Goal: Information Seeking & Learning: Learn about a topic

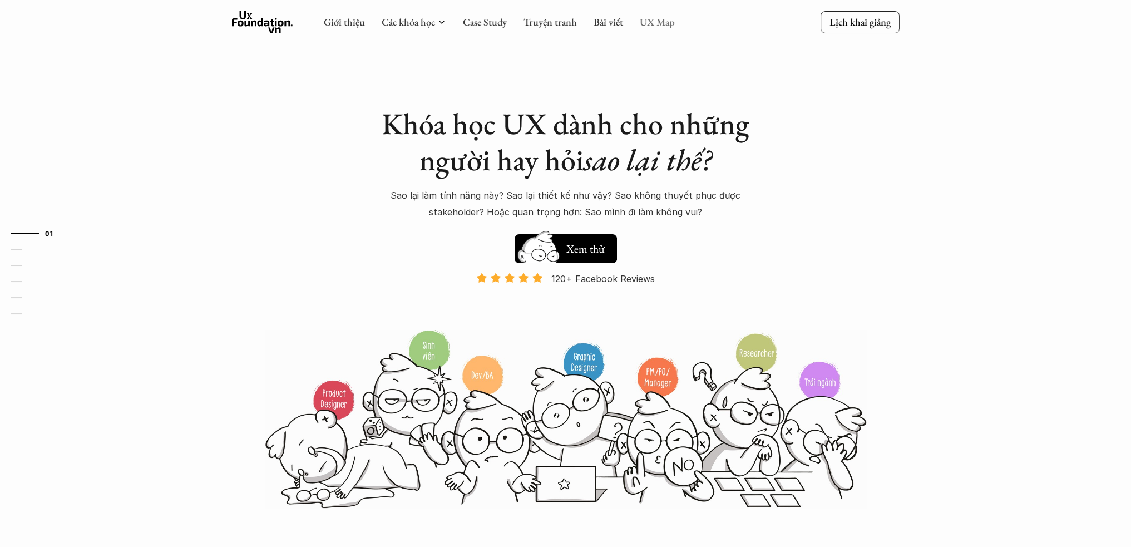
click at [644, 26] on link "UX Map" at bounding box center [657, 22] width 35 height 13
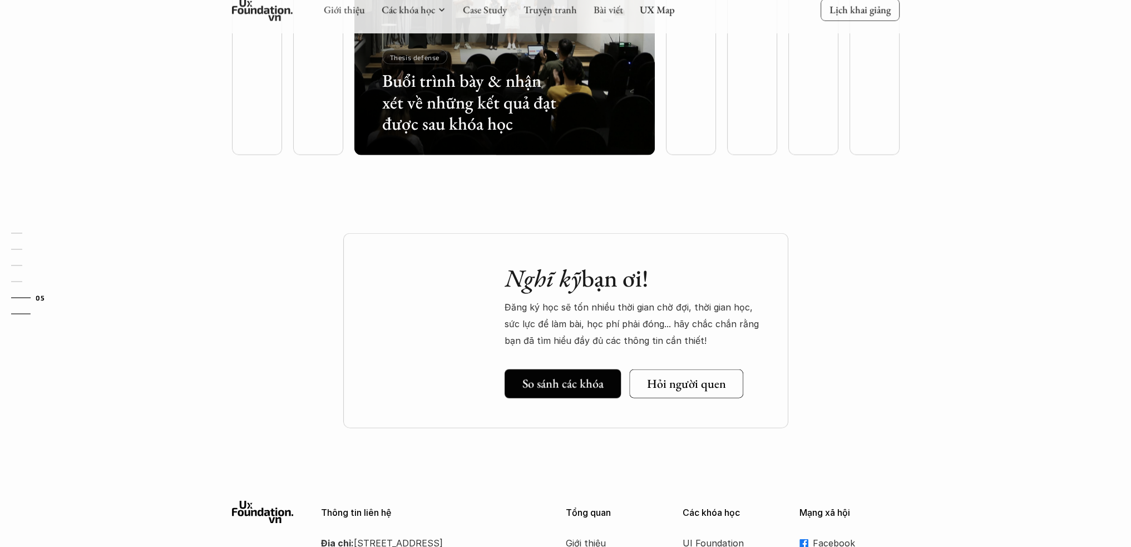
scroll to position [2954, 0]
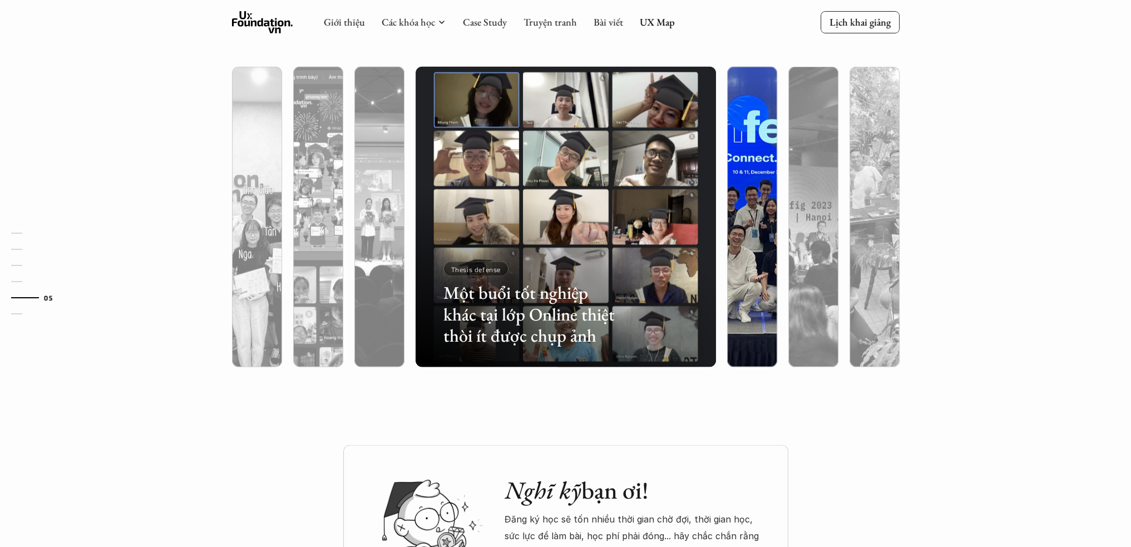
click at [768, 271] on div at bounding box center [844, 301] width 179 height 81
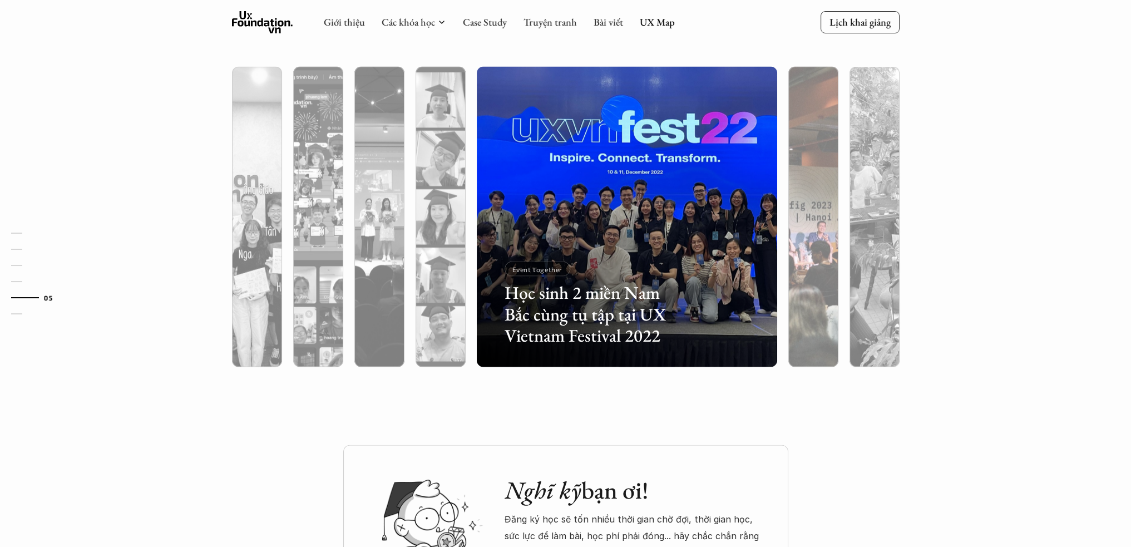
click at [799, 268] on div at bounding box center [813, 276] width 50 height 181
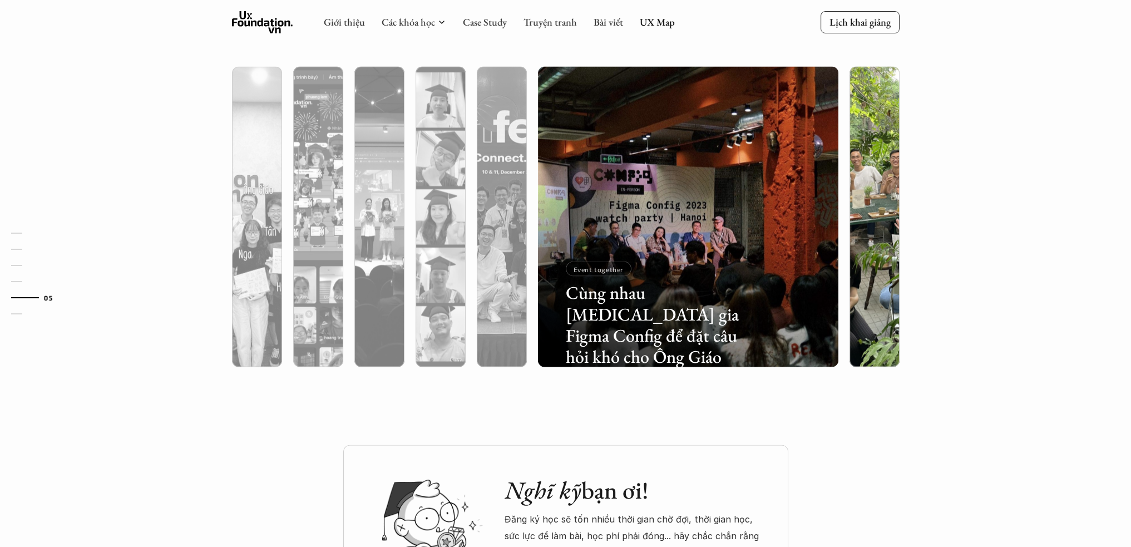
click at [848, 276] on div at bounding box center [874, 217] width 61 height 300
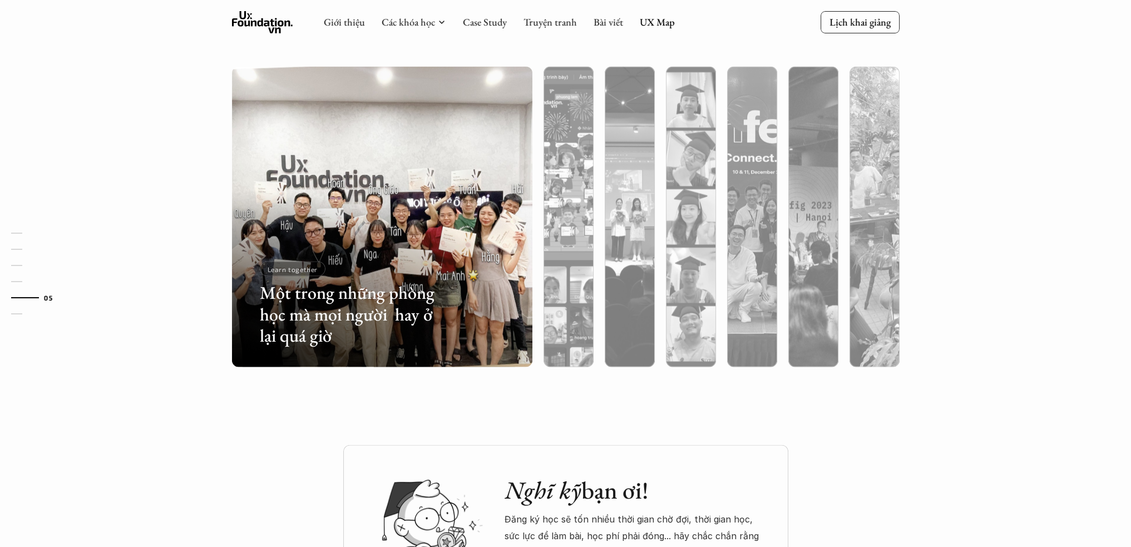
click at [390, 279] on div "Một trong những phòng học mà mọi người hay ở lại quá giờ Learn together" at bounding box center [349, 301] width 179 height 81
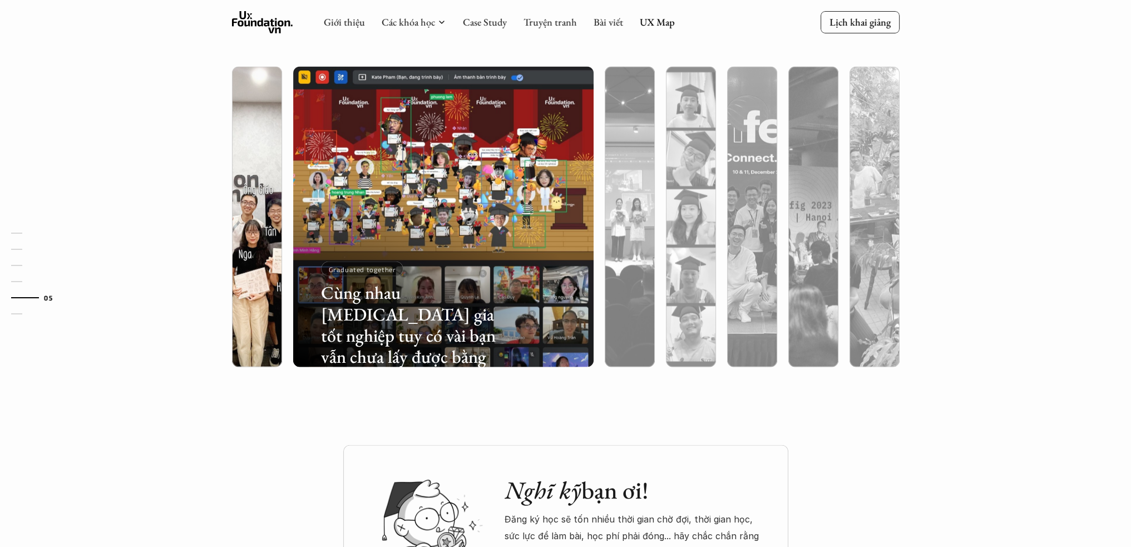
click at [258, 215] on div at bounding box center [257, 276] width 50 height 181
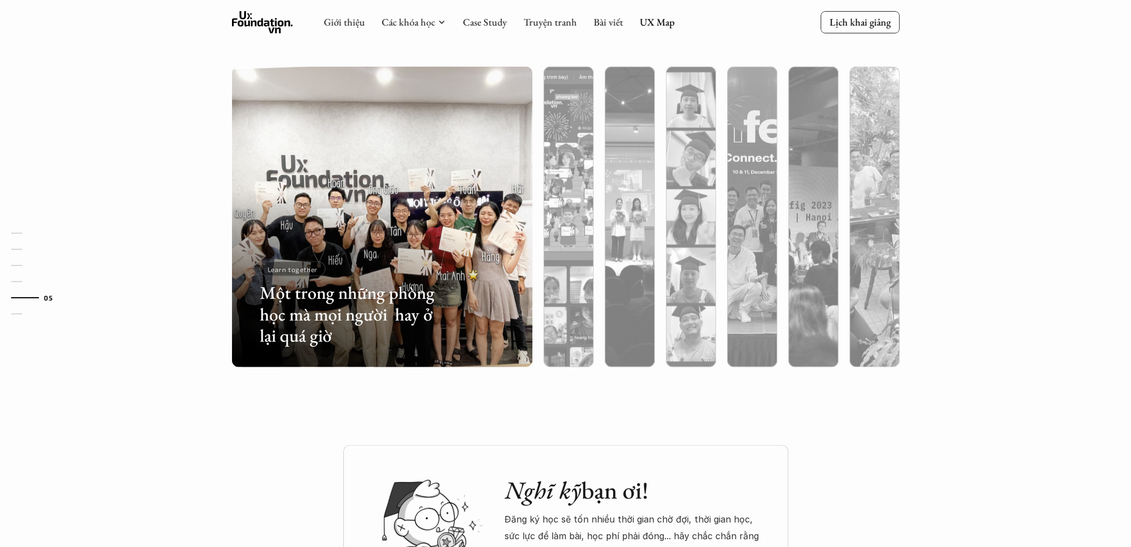
click at [380, 183] on img at bounding box center [382, 217] width 306 height 300
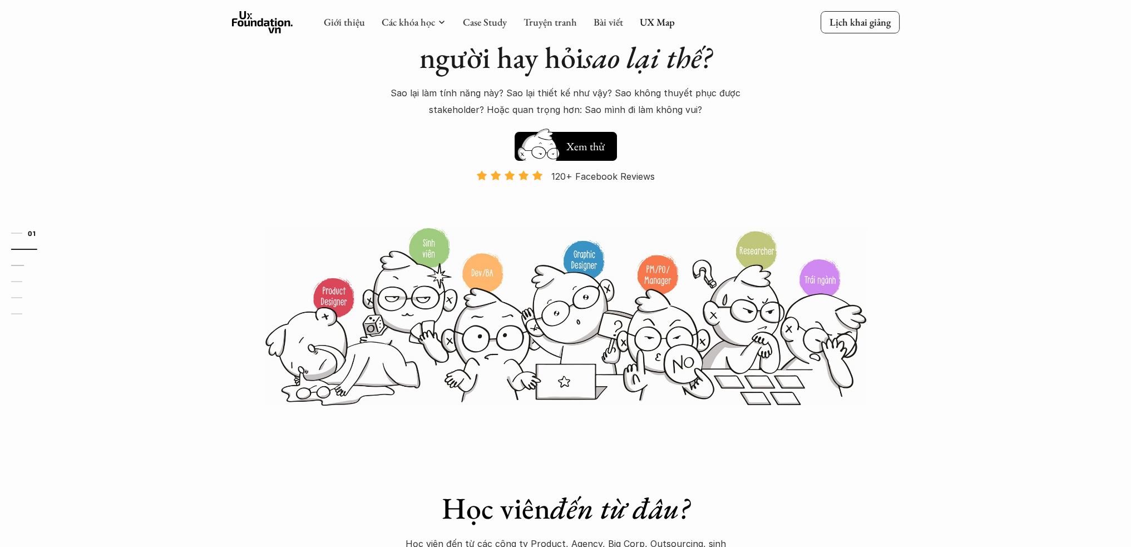
scroll to position [0, 0]
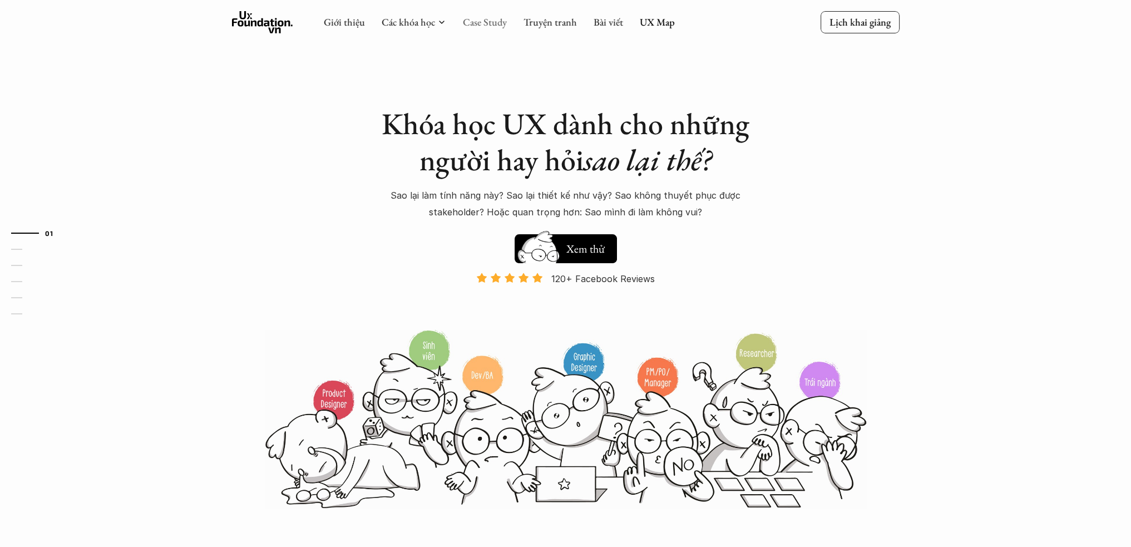
click at [485, 28] on link "Case Study" at bounding box center [485, 22] width 44 height 13
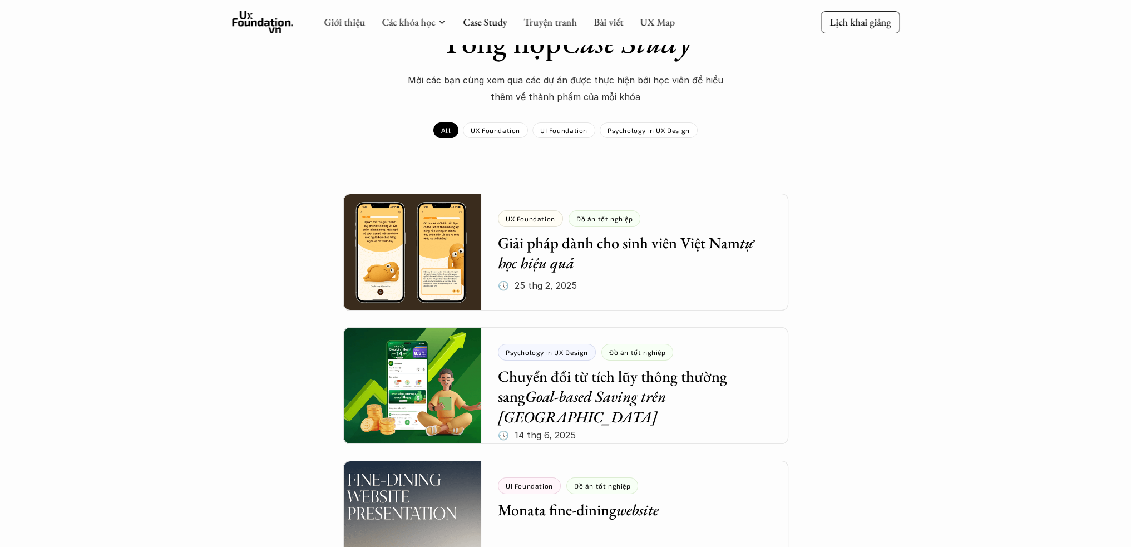
scroll to position [222, 0]
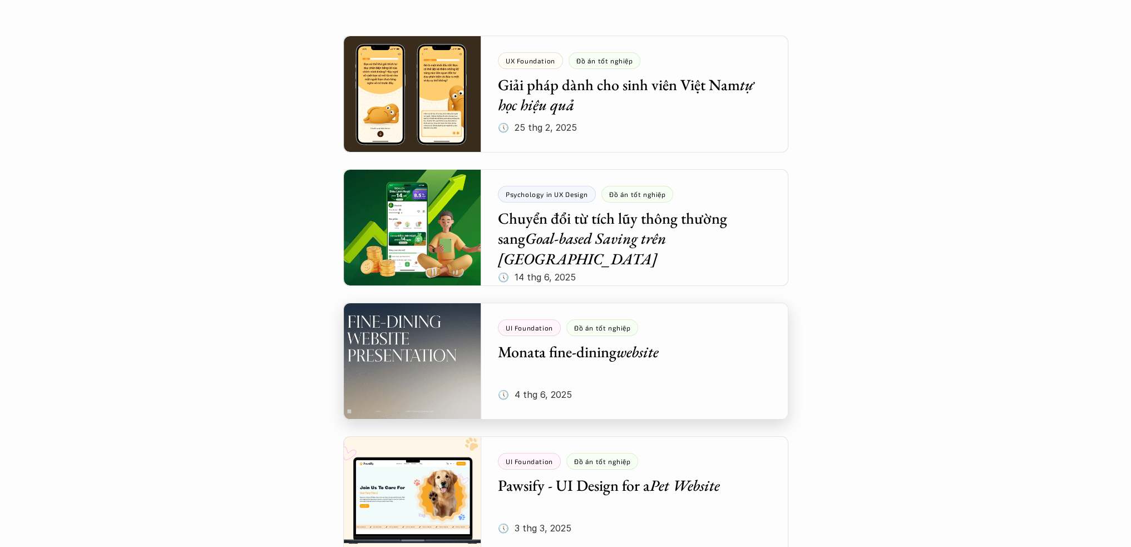
click at [587, 353] on div at bounding box center [565, 361] width 445 height 117
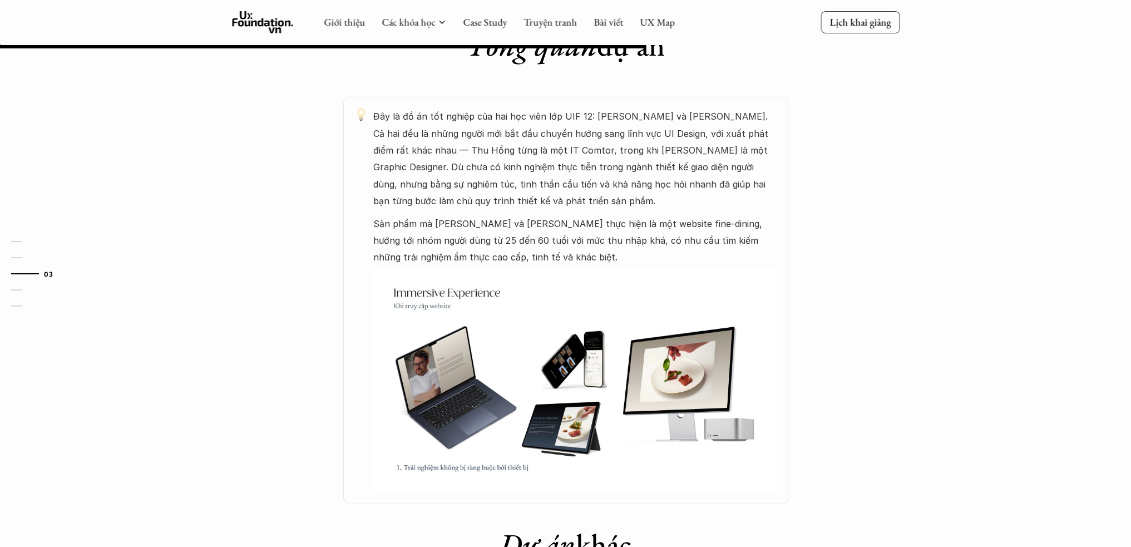
scroll to position [445, 0]
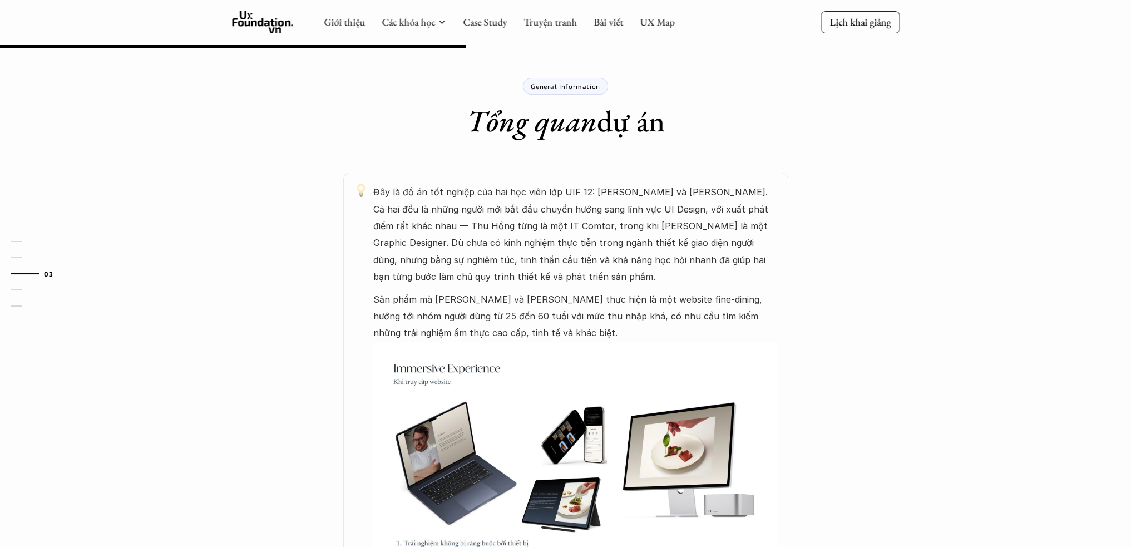
click at [452, 371] on img at bounding box center [575, 454] width 404 height 227
click at [477, 315] on p "Sản phẩm mà Thu Hồng và Mai Hoàng thực hiện là một website fine-dining, hướng t…" at bounding box center [575, 316] width 404 height 51
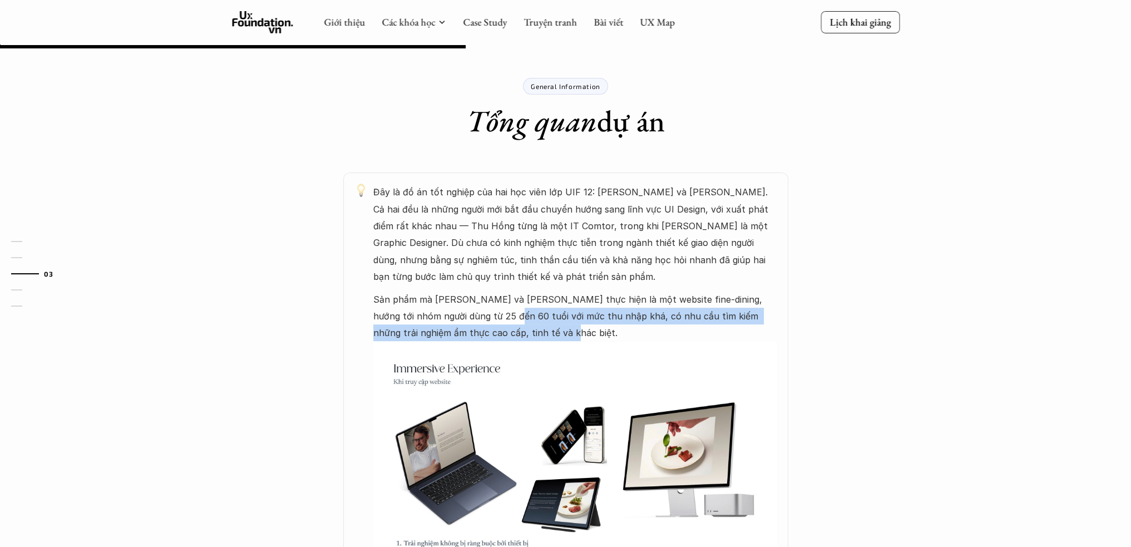
click at [601, 348] on div "Đây là đồ án tốt nghiệp của hai học viên lớp UIF 12: Thu Hồng và Mai Hoàng. Cả …" at bounding box center [575, 376] width 404 height 384
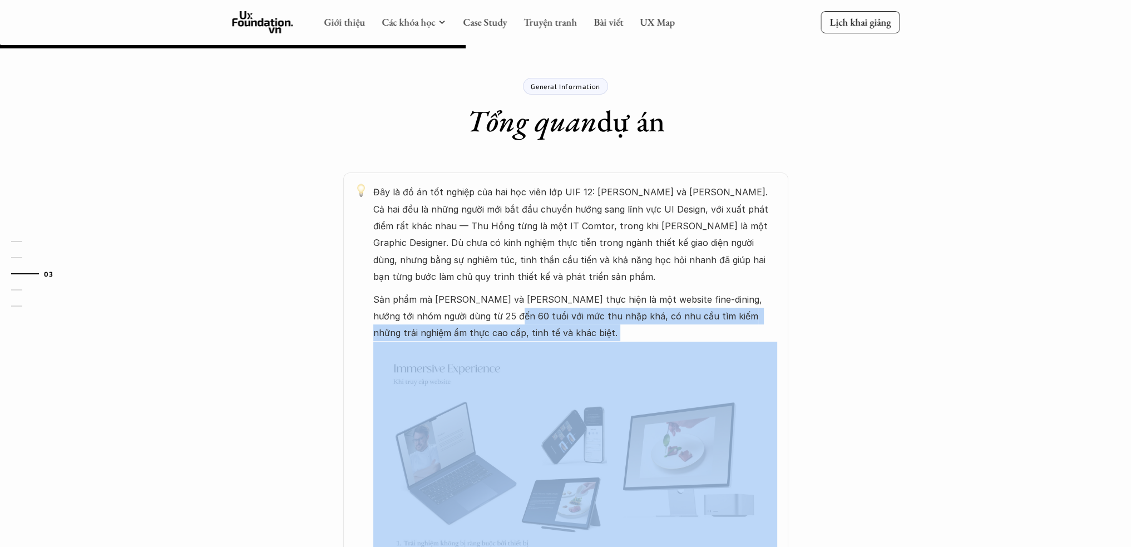
click at [602, 348] on img at bounding box center [575, 454] width 404 height 227
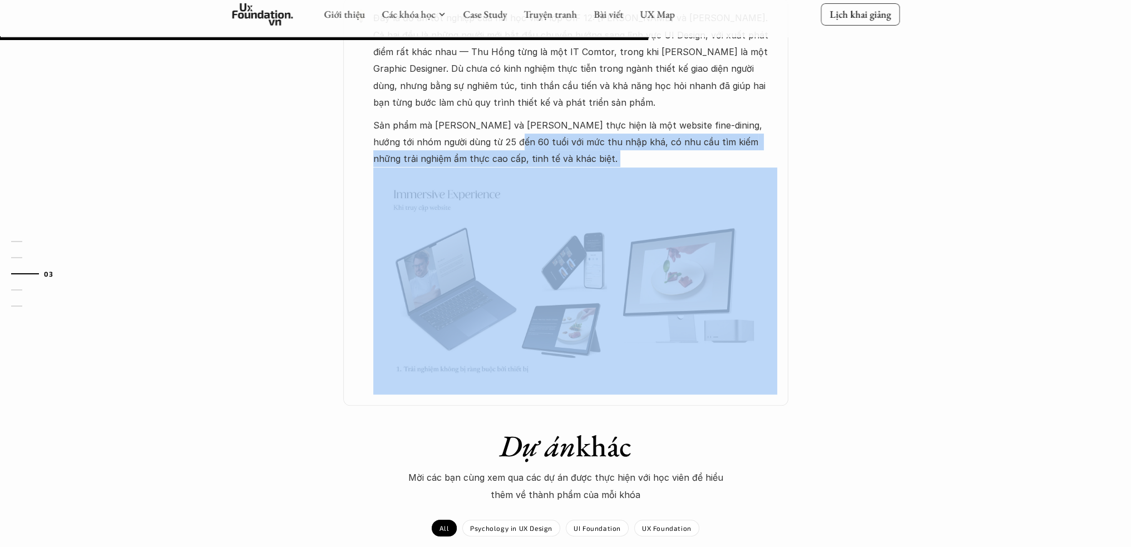
scroll to position [723, 0]
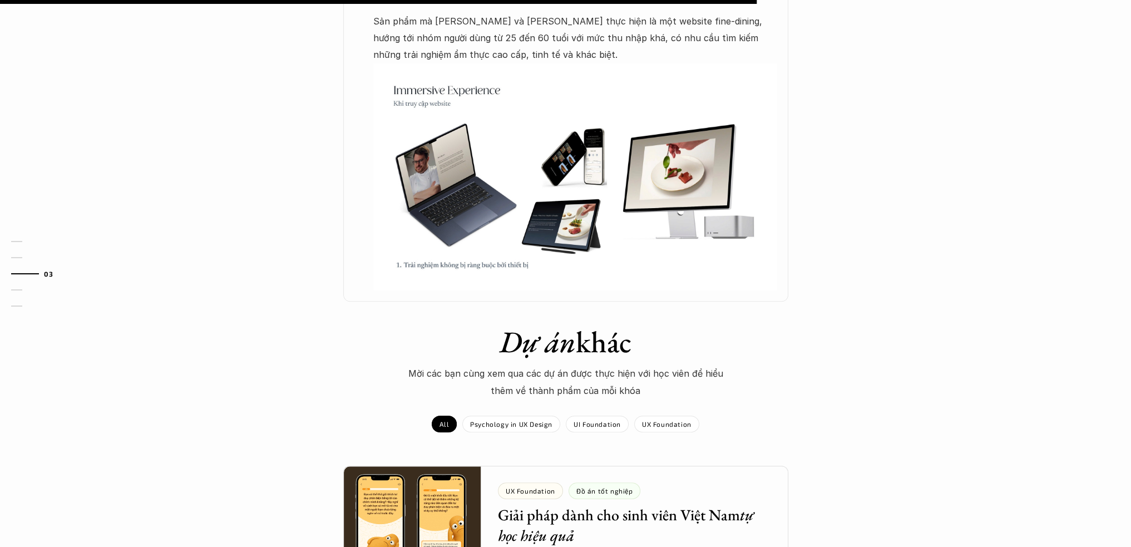
click at [558, 342] on em "Dự án" at bounding box center [537, 341] width 76 height 39
drag, startPoint x: 508, startPoint y: 292, endPoint x: 657, endPoint y: 325, distance: 153.3
click at [656, 324] on div "UI Foundation Đồ án tốt nghiệp Monata fine-dining website 🕔 4 thg 6, 2025 Xem b…" at bounding box center [565, 119] width 1131 height 1572
click at [658, 340] on h1 "Dự án khác" at bounding box center [565, 342] width 389 height 36
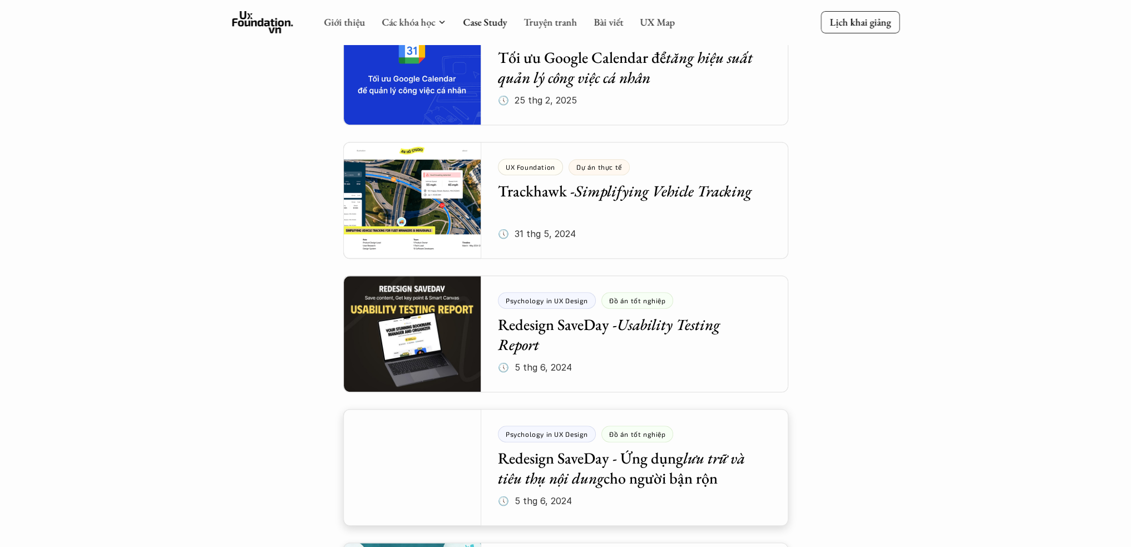
scroll to position [779, 0]
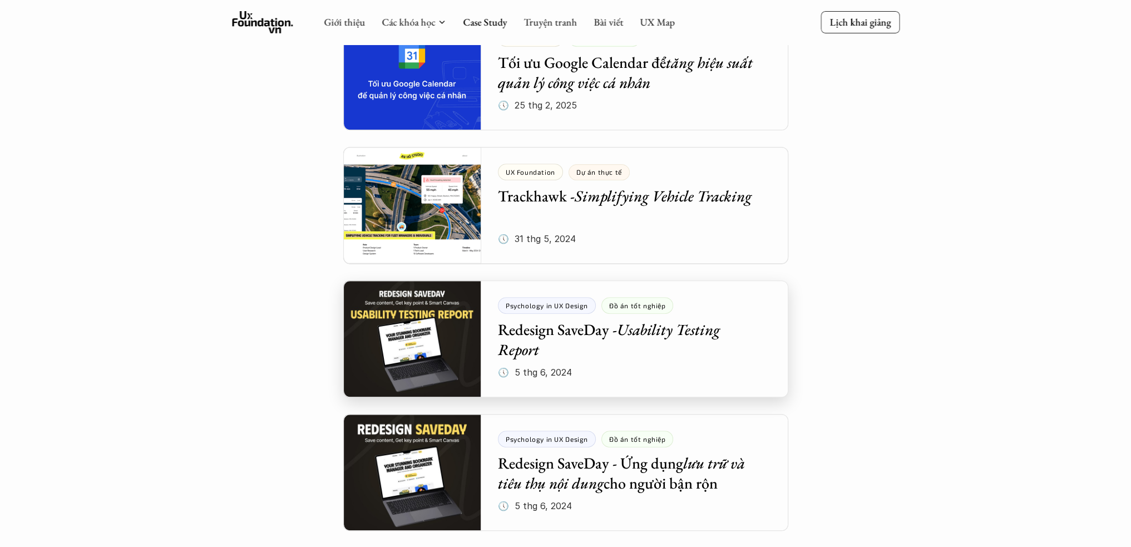
click at [689, 316] on div at bounding box center [565, 338] width 445 height 117
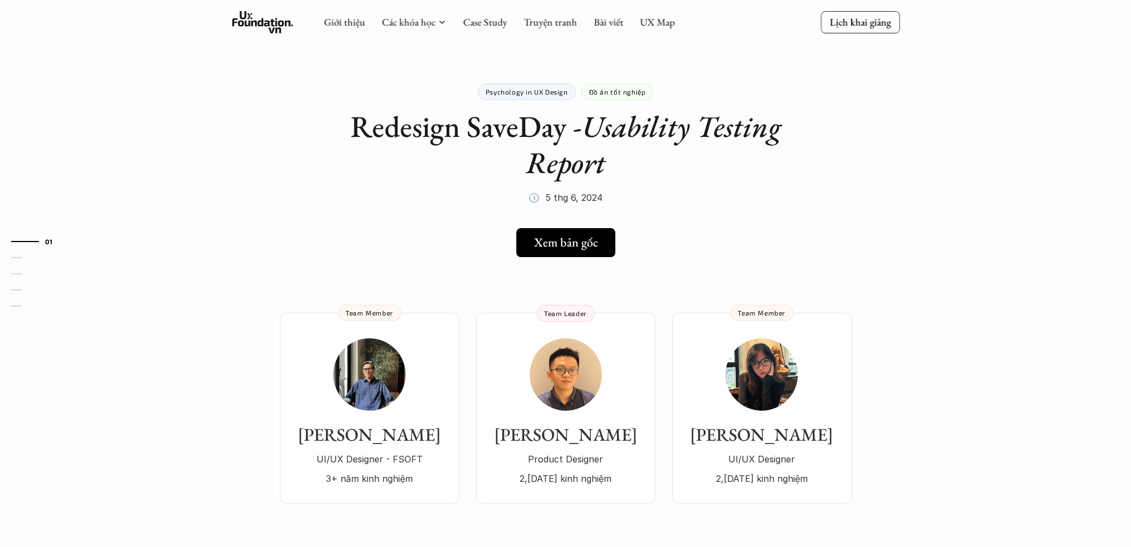
click at [179, 305] on div "Sơn Tùng UI/UX Designer - FSOFT 3+ năm kinh nghiệm Team Member Quang Hồ Product…" at bounding box center [565, 391] width 801 height 224
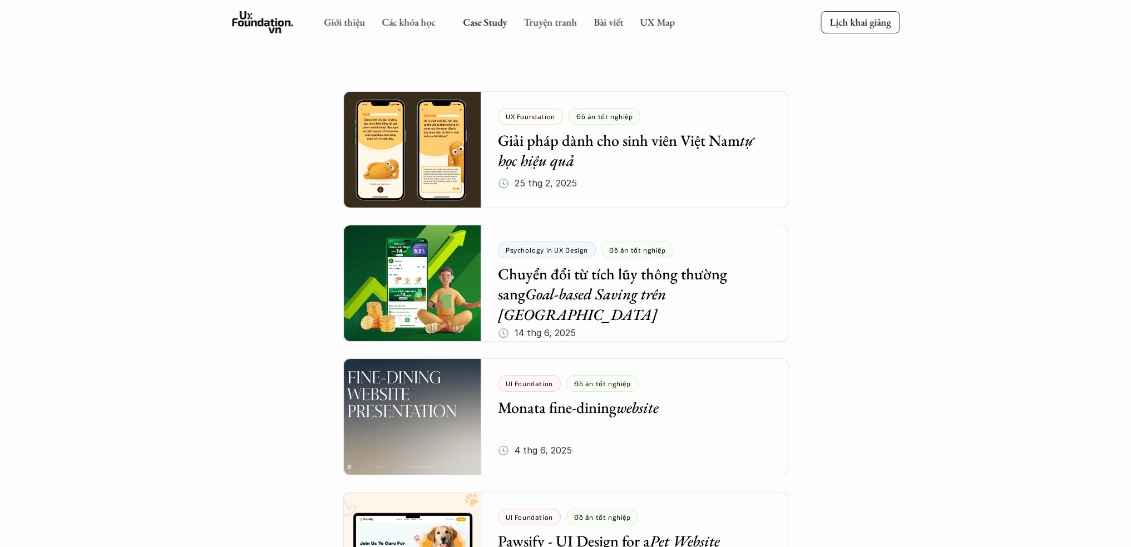
scroll to position [779, 0]
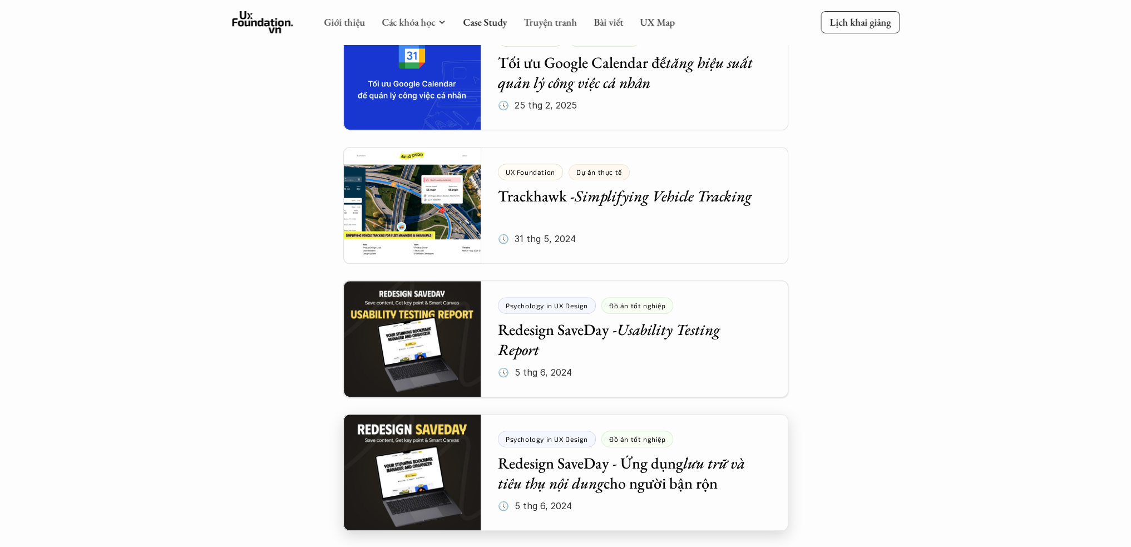
click at [658, 477] on div at bounding box center [565, 472] width 445 height 117
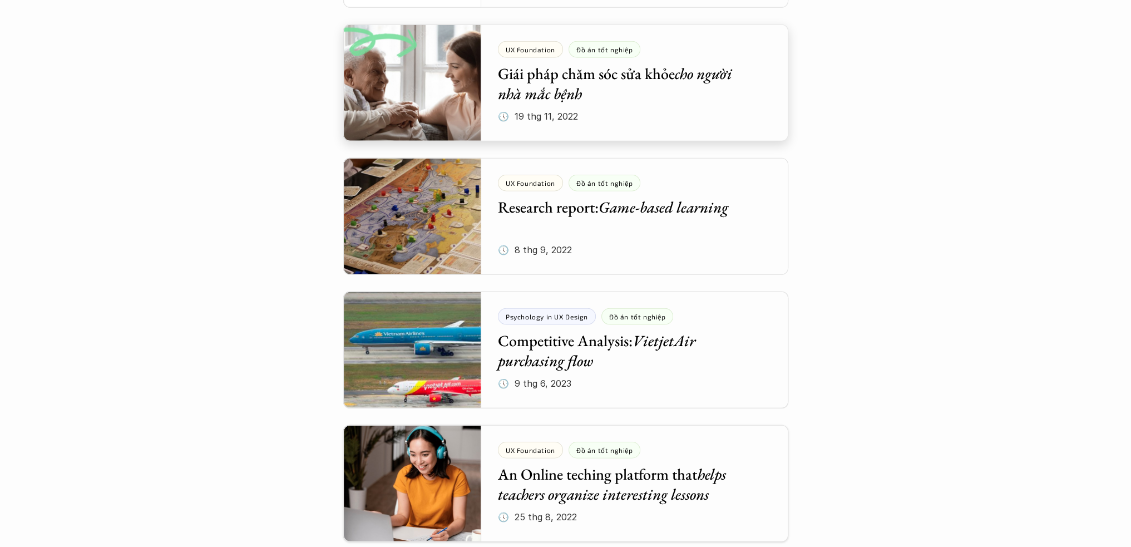
scroll to position [3838, 0]
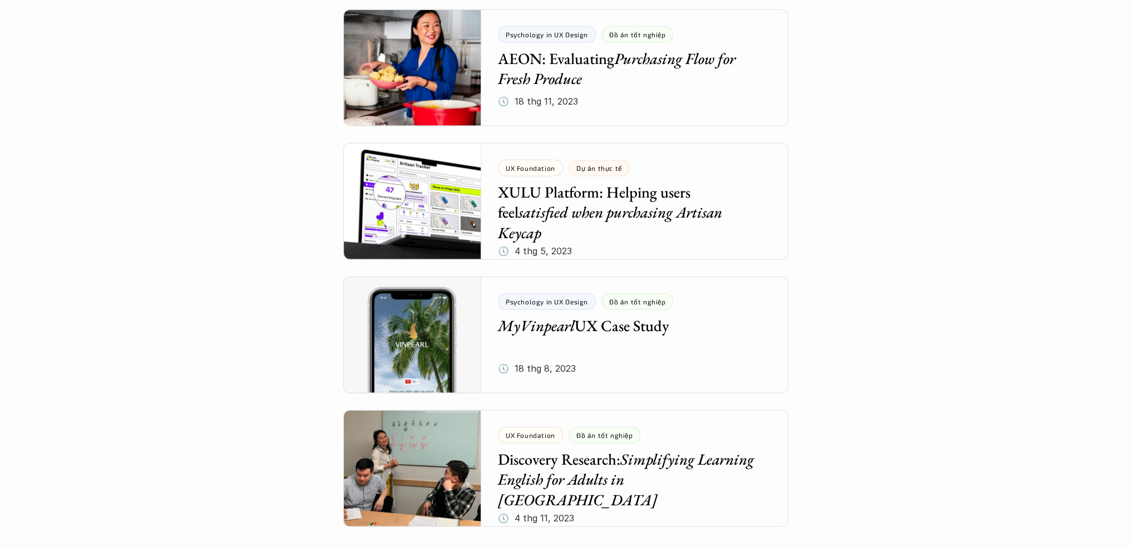
scroll to position [4561, 0]
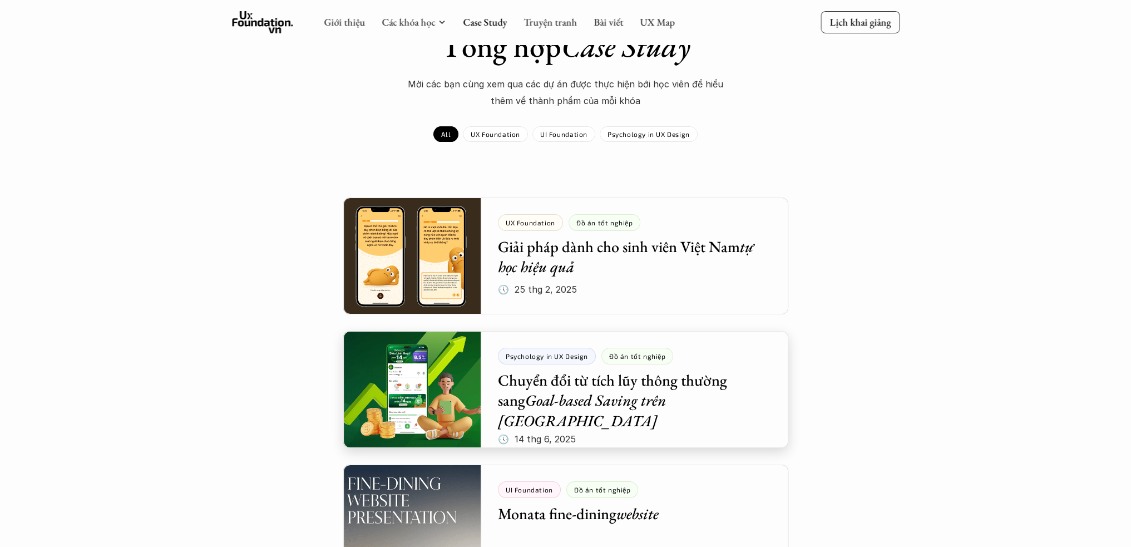
scroll to position [0, 0]
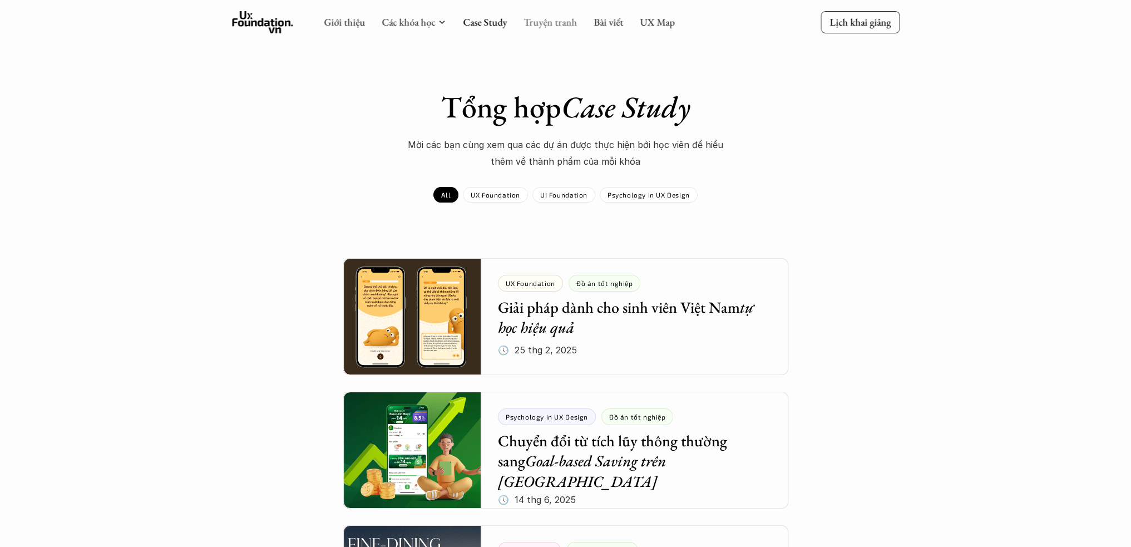
click at [543, 26] on link "Truyện tranh" at bounding box center [549, 22] width 53 height 13
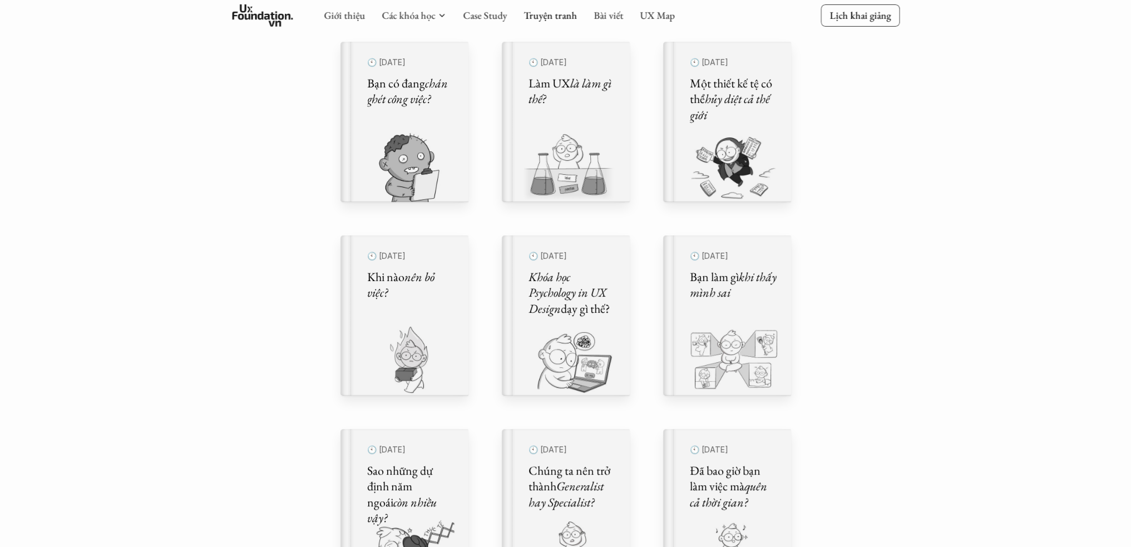
scroll to position [389, 0]
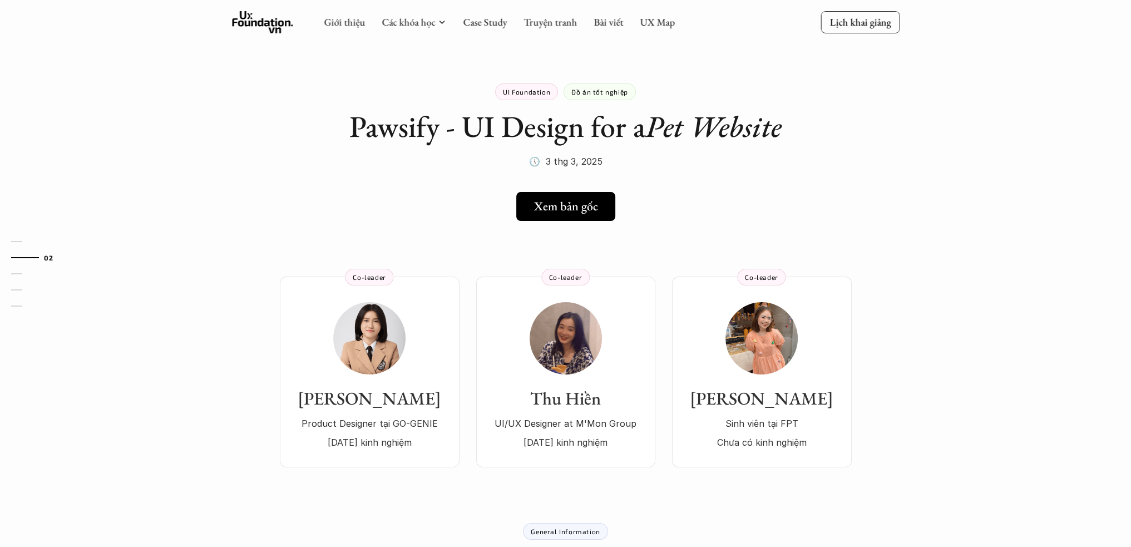
click at [266, 27] on icon at bounding box center [262, 22] width 61 height 22
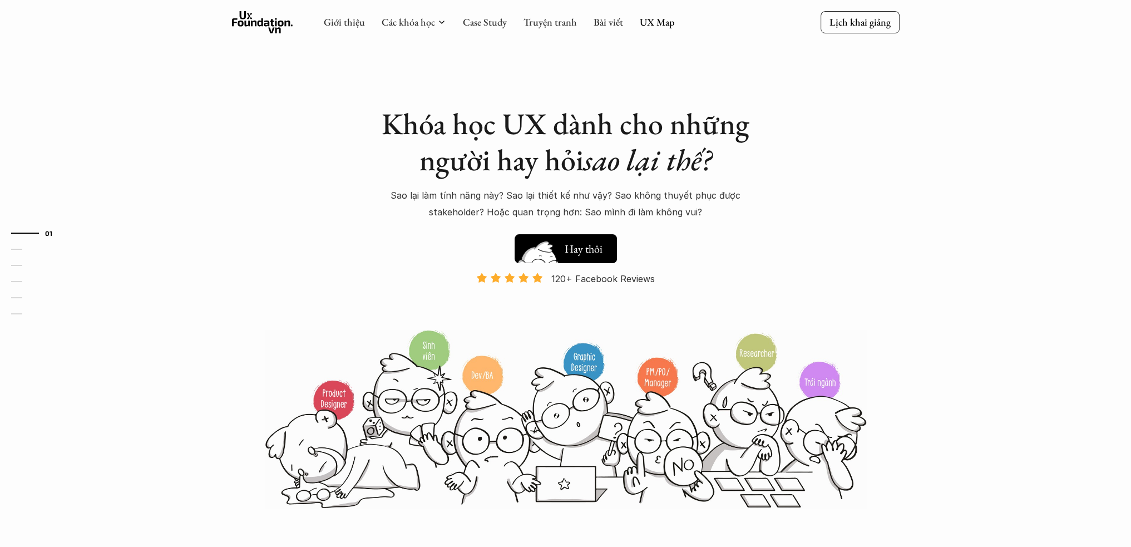
click at [596, 257] on h5 "Xem thử" at bounding box center [585, 252] width 41 height 16
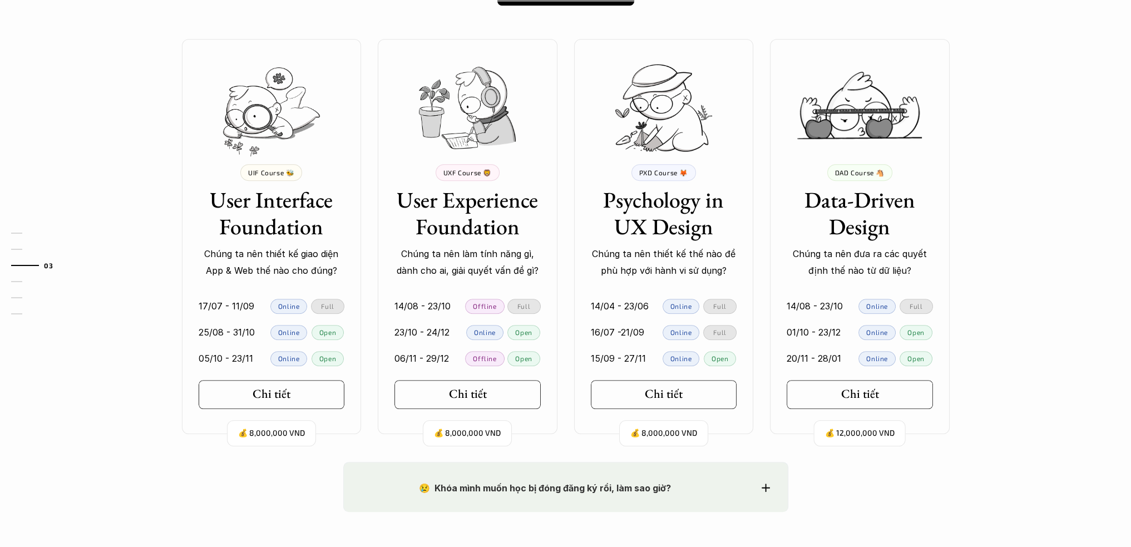
scroll to position [1066, 0]
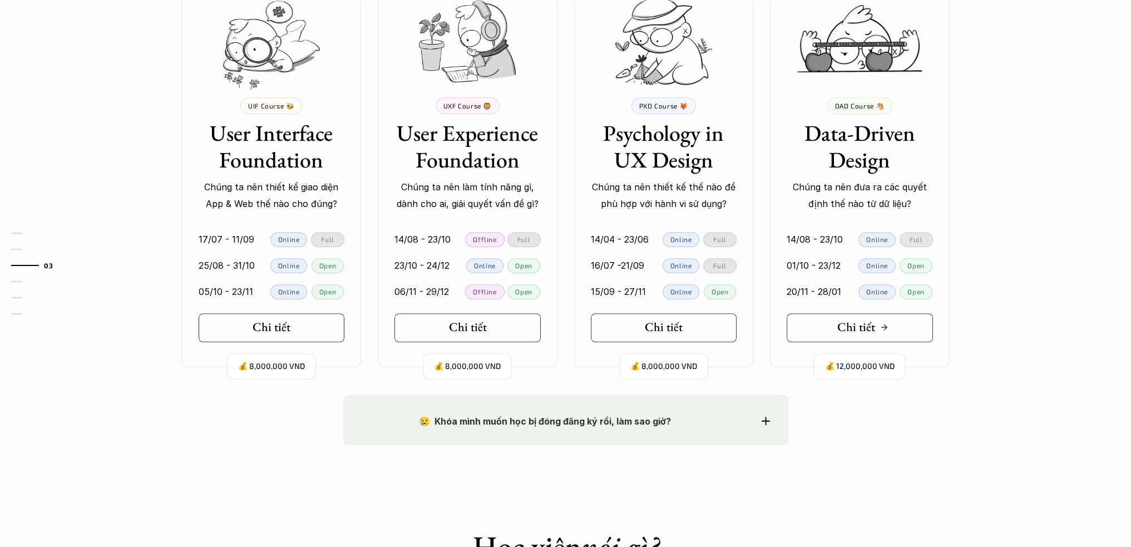
click at [872, 335] on link "Chi tiết" at bounding box center [859, 327] width 146 height 29
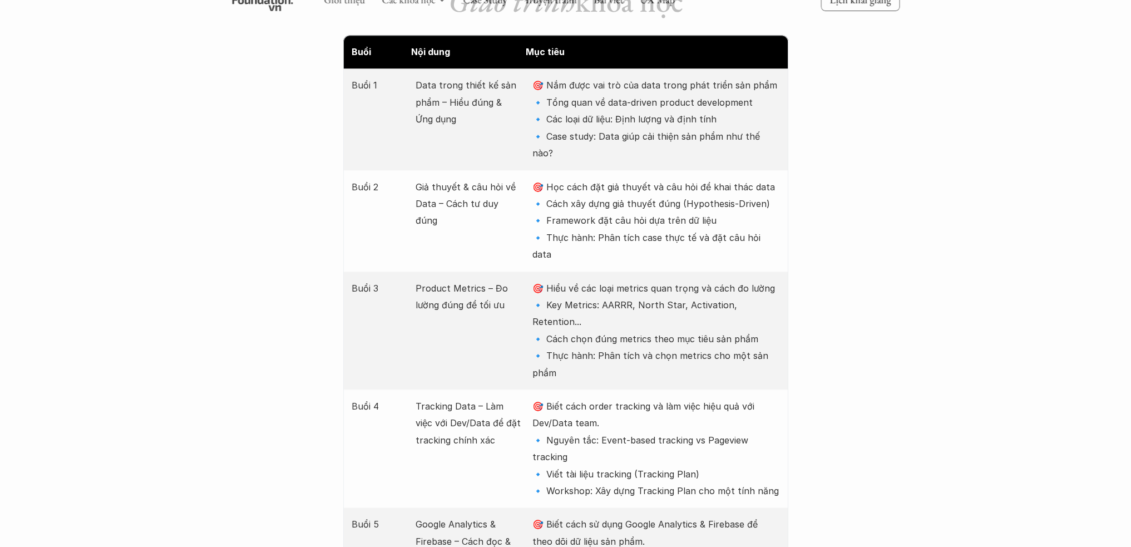
scroll to position [1557, 0]
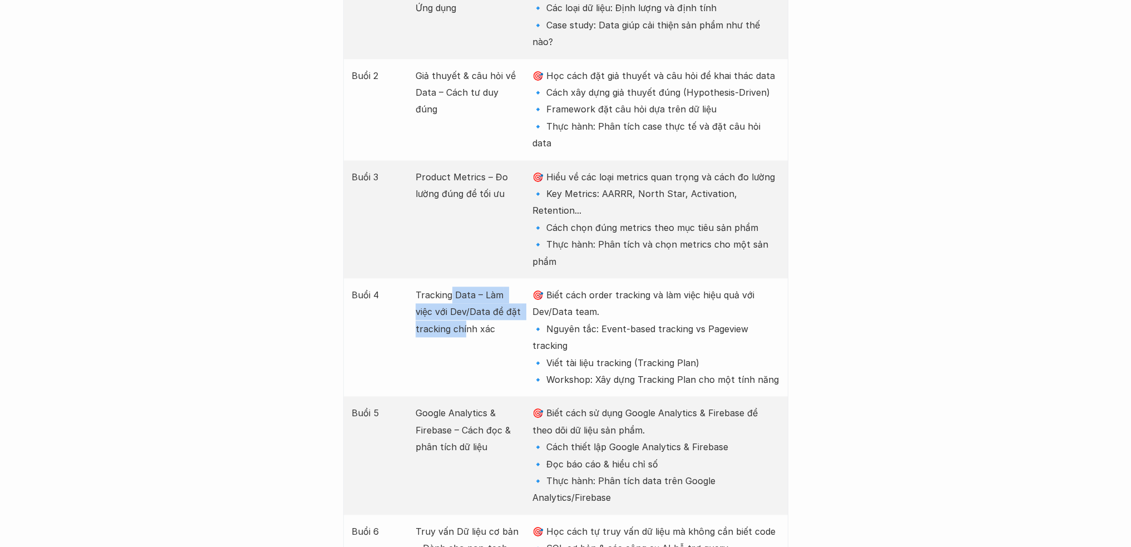
drag, startPoint x: 452, startPoint y: 234, endPoint x: 465, endPoint y: 269, distance: 37.0
click at [465, 286] on p "Tracking Data – Làm việc với Dev/Data để đặt tracking chính xác" at bounding box center [468, 311] width 106 height 51
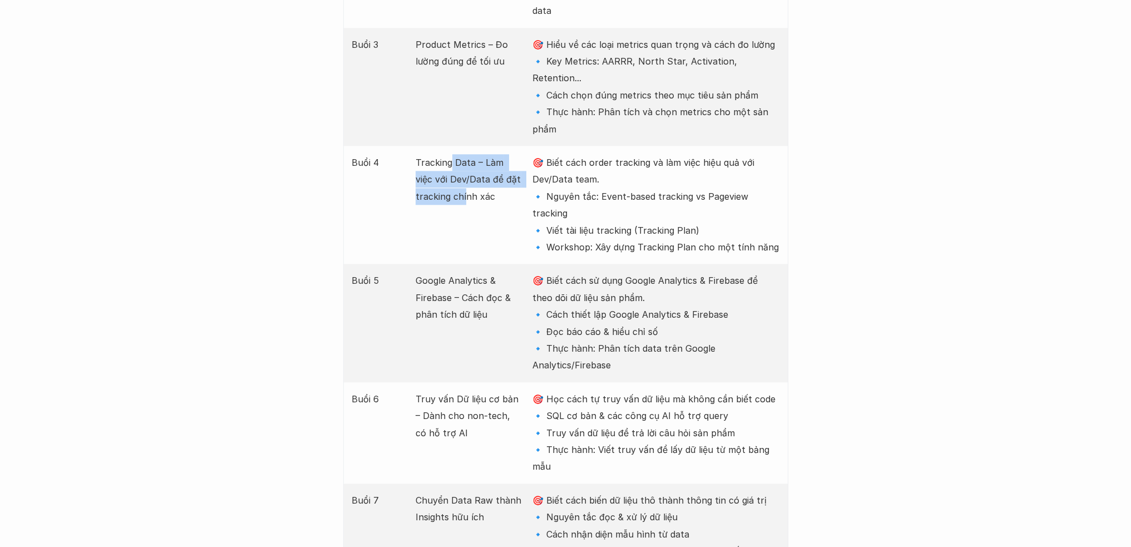
scroll to position [1724, 0]
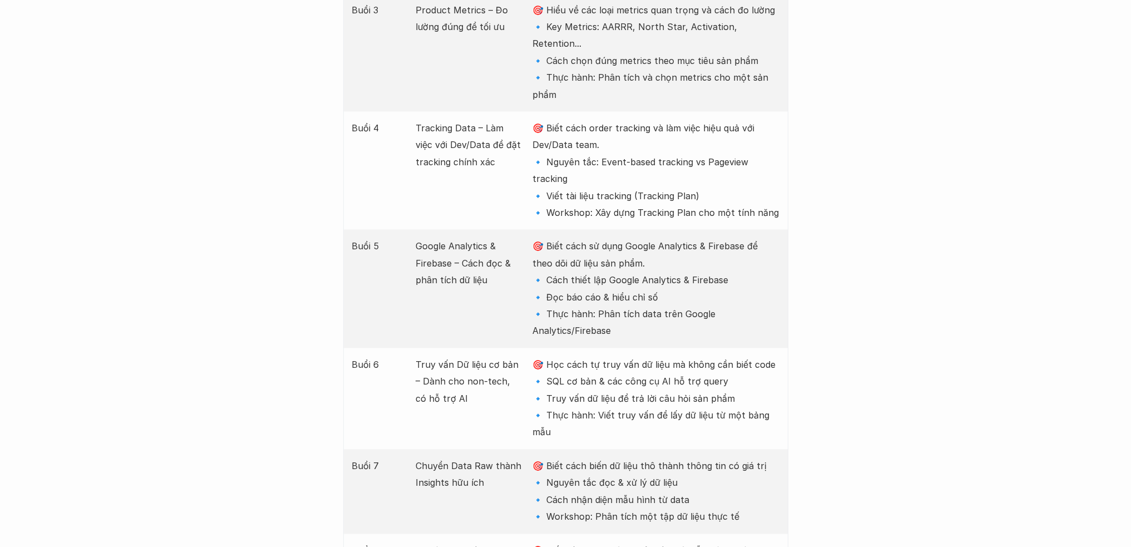
drag, startPoint x: 616, startPoint y: 331, endPoint x: 629, endPoint y: 374, distance: 44.2
click at [627, 363] on p "🎯 Học cách tự truy vấn dữ liệu mà không cần biết code 🔹 SQL cơ bản & các công c…" at bounding box center [655, 398] width 247 height 85
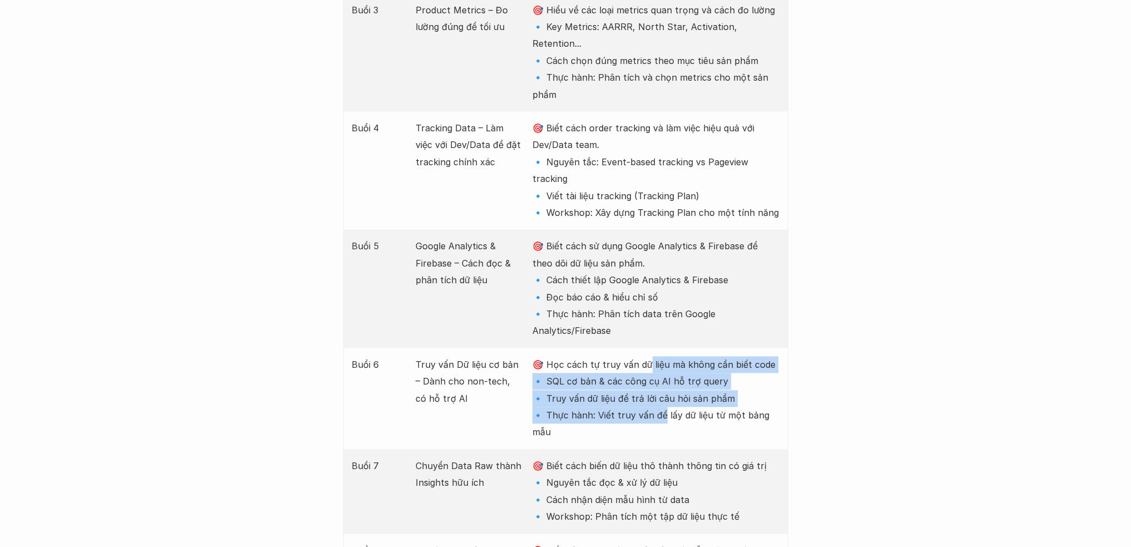
drag, startPoint x: 651, startPoint y: 300, endPoint x: 669, endPoint y: 358, distance: 60.0
click at [668, 356] on p "🎯 Học cách tự truy vấn dữ liệu mà không cần biết code 🔹 SQL cơ bản & các công c…" at bounding box center [655, 398] width 247 height 85
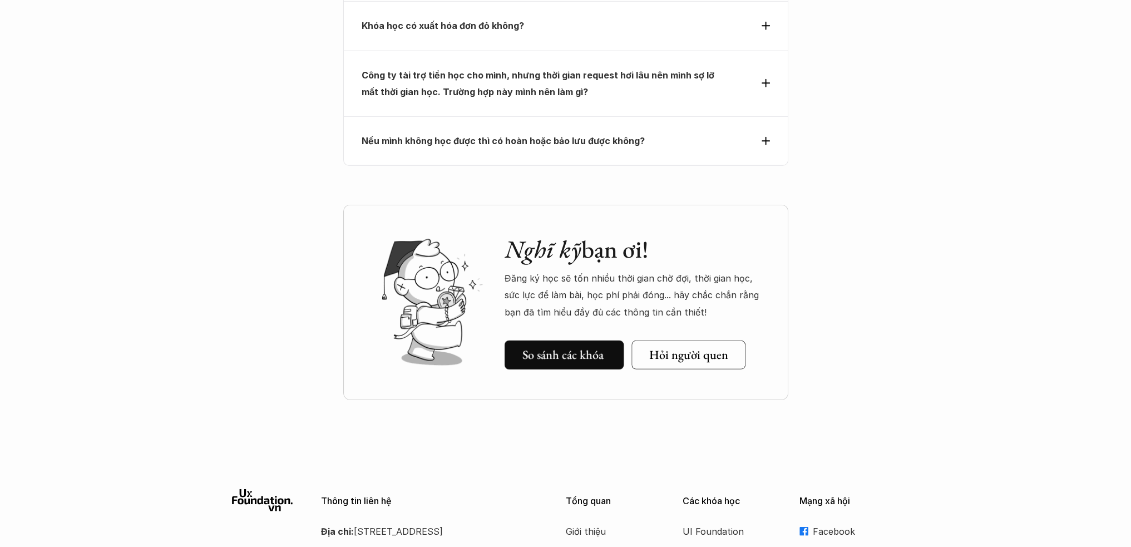
scroll to position [4419, 0]
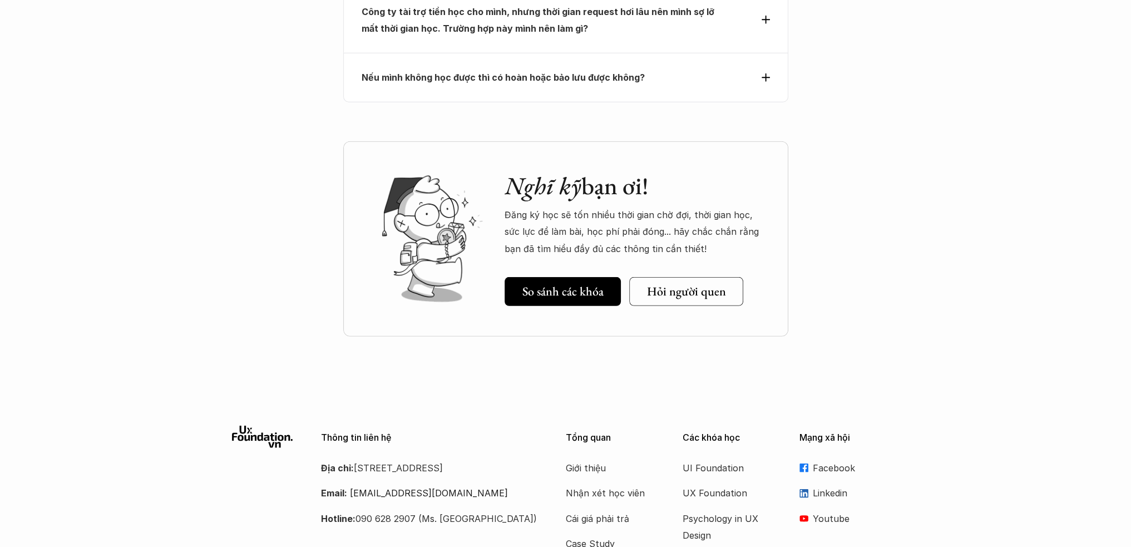
click at [597, 409] on div "Thông tin liên hệ Địa chỉ: [STREET_ADDRESS] Email: [EMAIL_ADDRESS][DOMAIN_NAME]…" at bounding box center [565, 529] width 1131 height 240
